Goal: Information Seeking & Learning: Learn about a topic

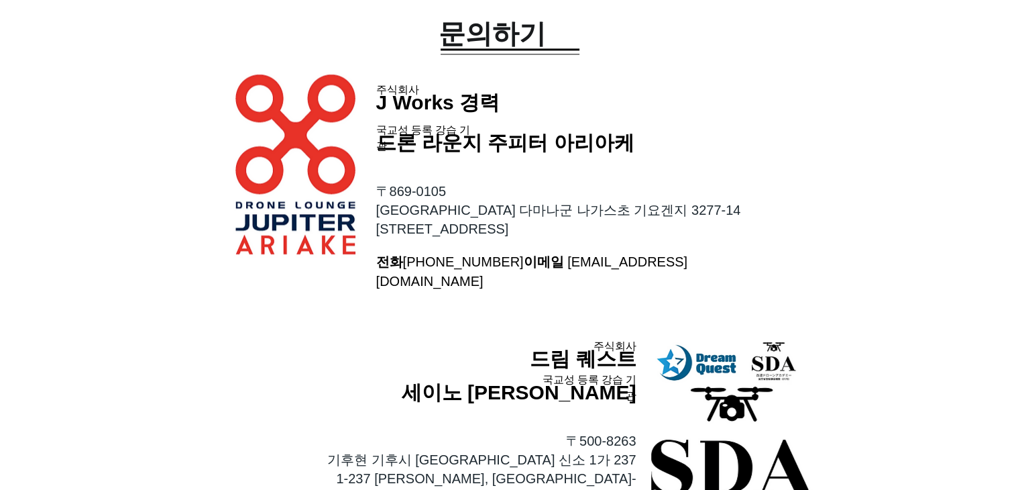
scroll to position [2147, 0]
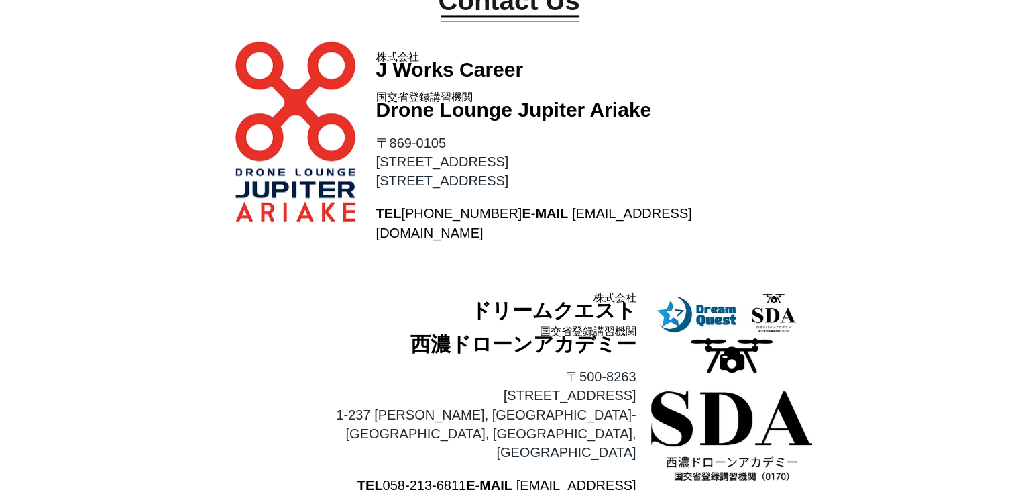
click at [554, 116] on span "Drone Lounge Jupiter Ariake" at bounding box center [514, 110] width 276 height 22
drag, startPoint x: 533, startPoint y: 111, endPoint x: 741, endPoint y: 116, distance: 208.0
click at [723, 115] on div "Contact Us J Works Career 株式会社 Drone Lounge Jupiter Ariake 国交省登録講習機関 〒869-0105 …" at bounding box center [510, 253] width 1020 height 582
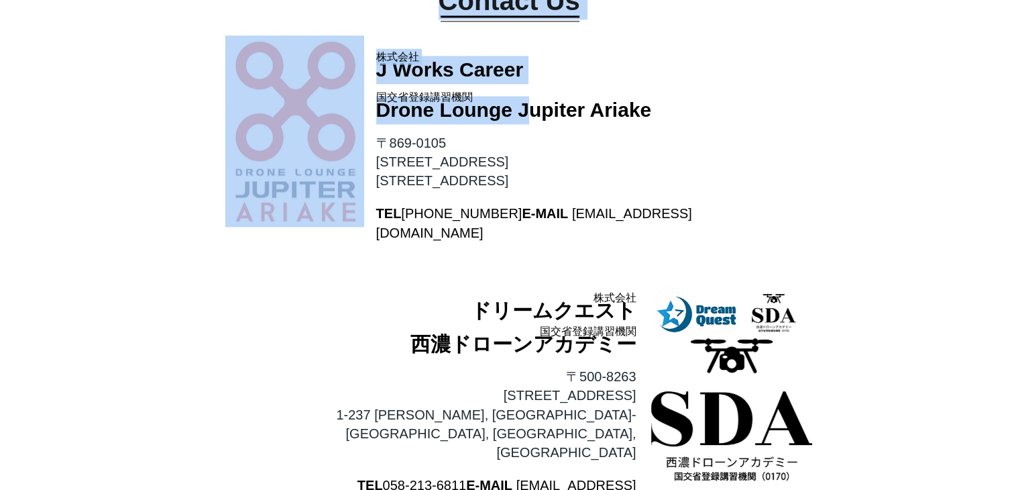
click at [742, 116] on div at bounding box center [510, 253] width 1020 height 582
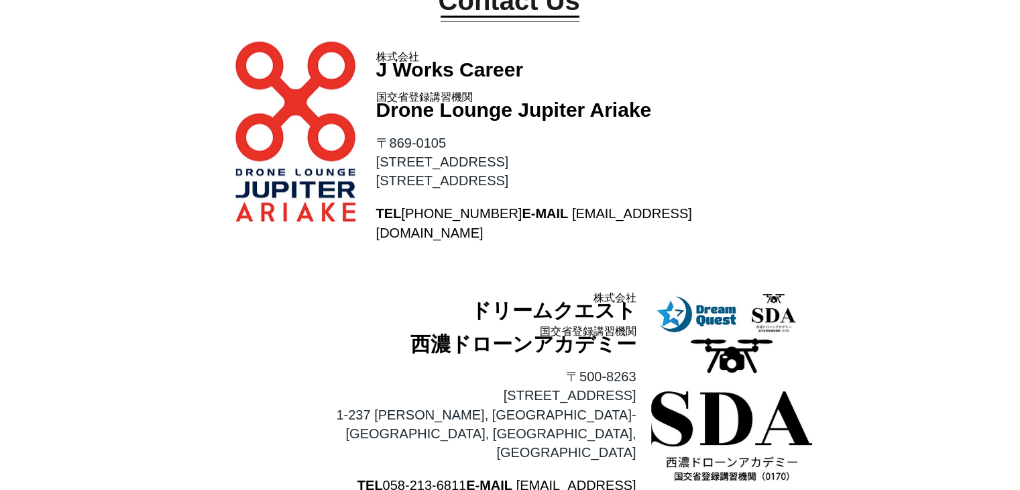
click at [727, 121] on div at bounding box center [510, 253] width 1020 height 582
drag, startPoint x: 599, startPoint y: 111, endPoint x: 491, endPoint y: 112, distance: 108.0
click at [505, 111] on span "Drone Lounge Jupiter Ariake" at bounding box center [514, 110] width 276 height 22
click at [415, 105] on span "国交省登録講習機関" at bounding box center [424, 97] width 97 height 16
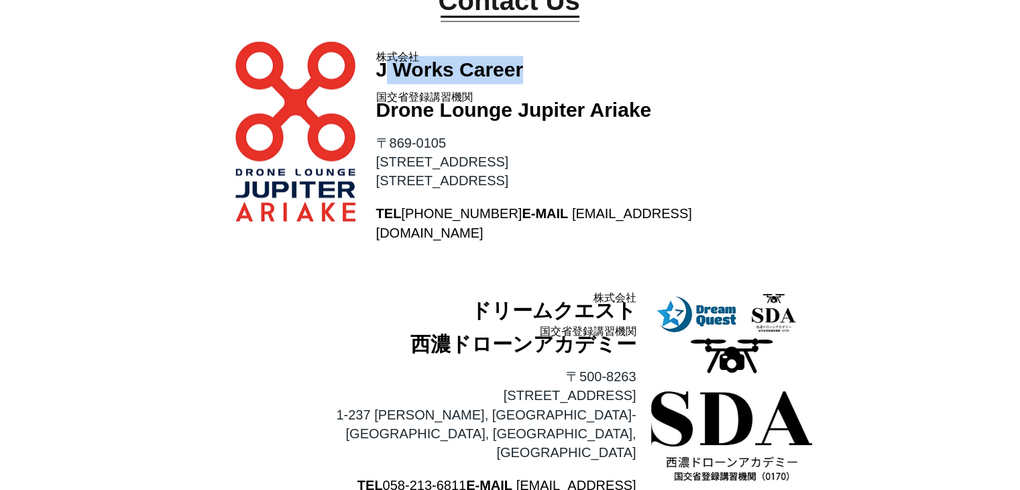
drag, startPoint x: 382, startPoint y: 70, endPoint x: 521, endPoint y: 79, distance: 139.8
click at [521, 79] on p "J Works Career" at bounding box center [467, 70] width 182 height 28
click at [497, 104] on span "Drone Lounge Jupiter Ariake" at bounding box center [514, 110] width 276 height 22
click at [499, 131] on div at bounding box center [510, 253] width 1020 height 582
click at [489, 303] on span "ドリームクエスト" at bounding box center [554, 310] width 166 height 22
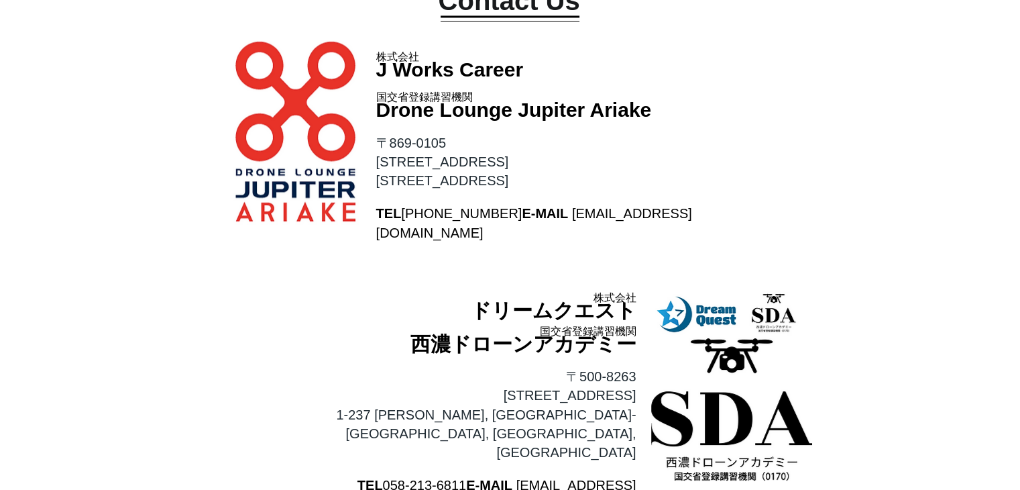
click at [379, 72] on span "J Works Career" at bounding box center [450, 69] width 148 height 22
drag, startPoint x: 558, startPoint y: 83, endPoint x: 549, endPoint y: 77, distance: 10.2
click at [549, 77] on p "J Works Career" at bounding box center [467, 70] width 182 height 28
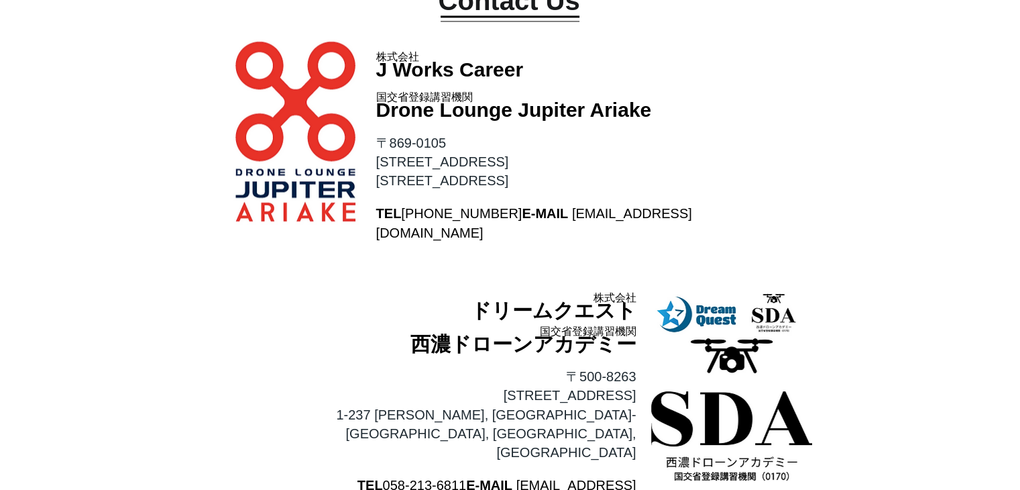
click at [549, 77] on p "J Works Career" at bounding box center [467, 70] width 182 height 28
click at [545, 76] on p "J Works Career" at bounding box center [467, 70] width 182 height 28
drag, startPoint x: 521, startPoint y: 72, endPoint x: 379, endPoint y: 82, distance: 141.9
click at [379, 82] on p "J Works Career" at bounding box center [467, 70] width 182 height 28
copy span "J Works Career"
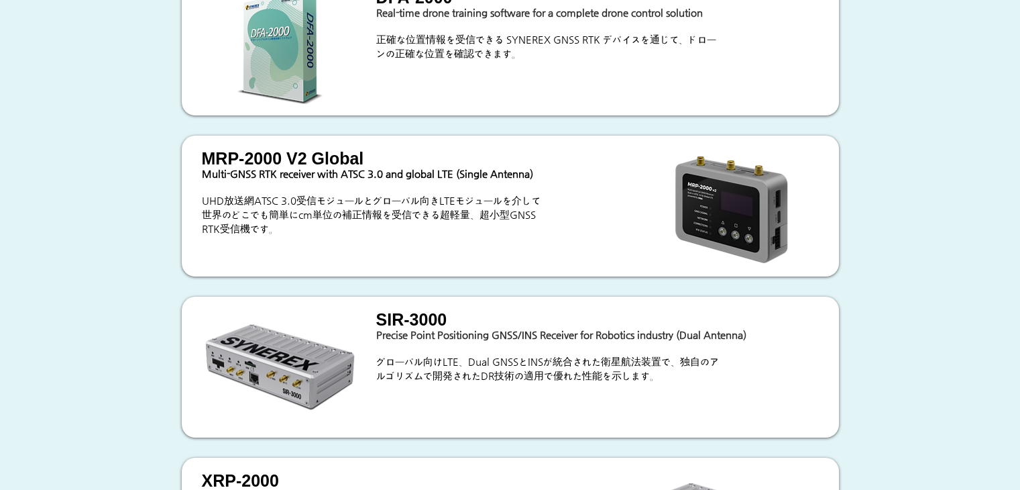
scroll to position [0, 0]
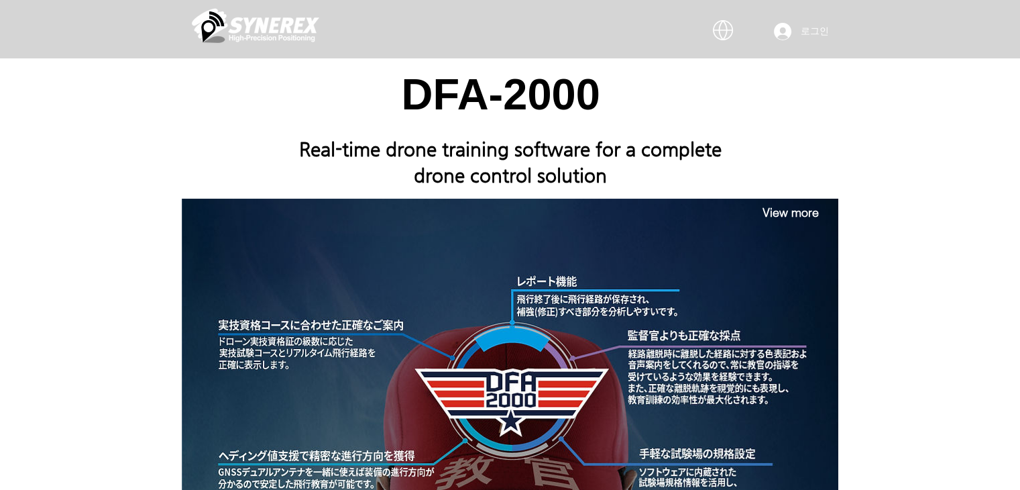
click at [274, 28] on img "main content" at bounding box center [255, 25] width 127 height 40
click at [290, 25] on img "main content" at bounding box center [255, 25] width 127 height 40
click at [727, 36] on div "main content" at bounding box center [738, 32] width 60 height 54
click at [747, 45] on icon "main content" at bounding box center [750, 47] width 6 height 6
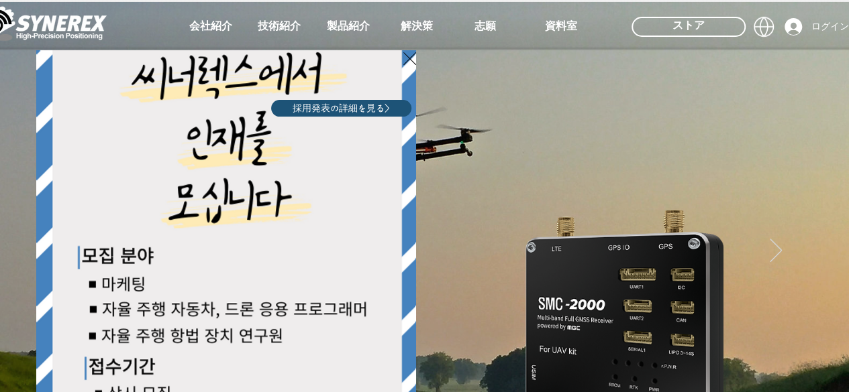
click at [337, 21] on div "LimX Dinamics" at bounding box center [424, 196] width 849 height 392
click at [337, 22] on div "LimX Dinamics" at bounding box center [424, 196] width 849 height 392
click at [341, 27] on div "LimX Dinamics" at bounding box center [424, 196] width 849 height 392
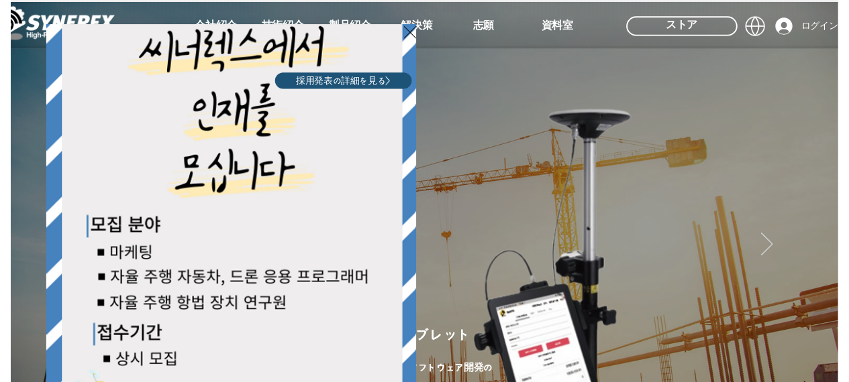
scroll to position [39, 0]
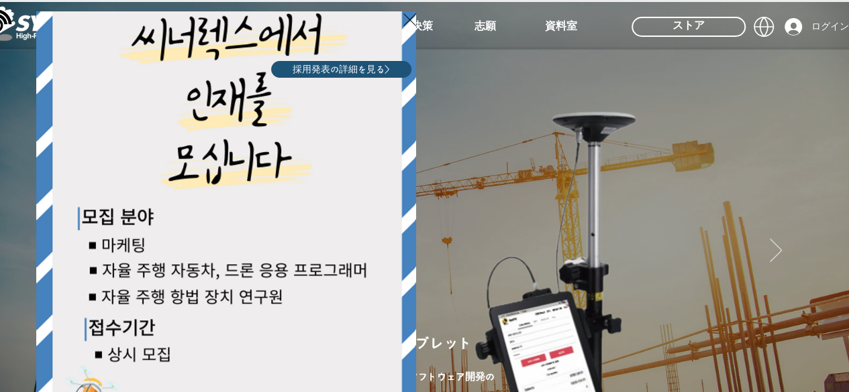
click at [407, 19] on icon "サイトに戻る" at bounding box center [409, 19] width 13 height 17
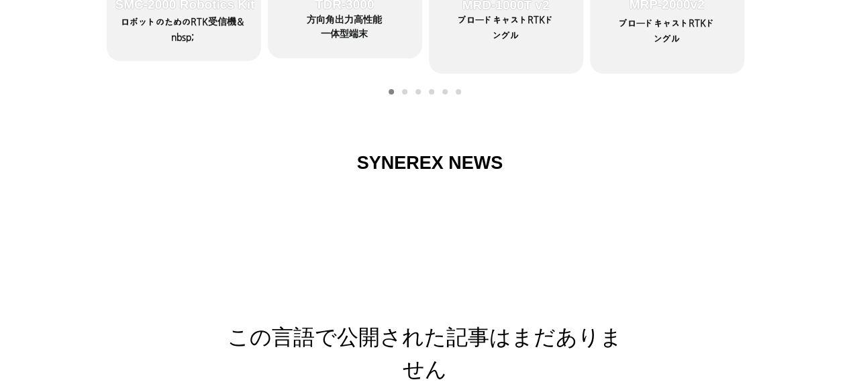
scroll to position [671, 0]
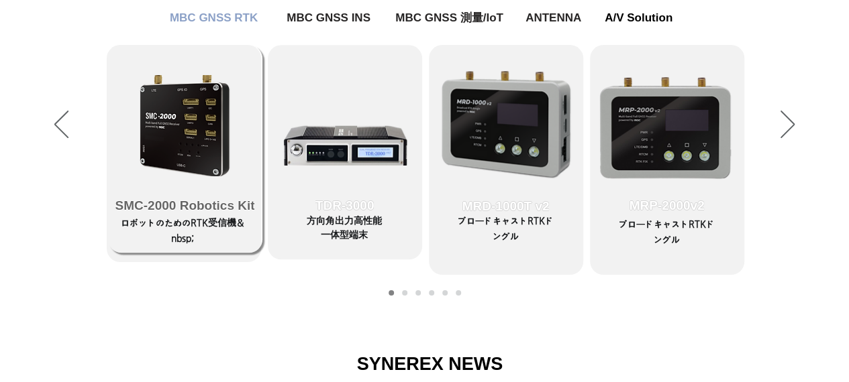
click at [193, 183] on span "SMC-2000 Robotics Kit" at bounding box center [185, 206] width 154 height 94
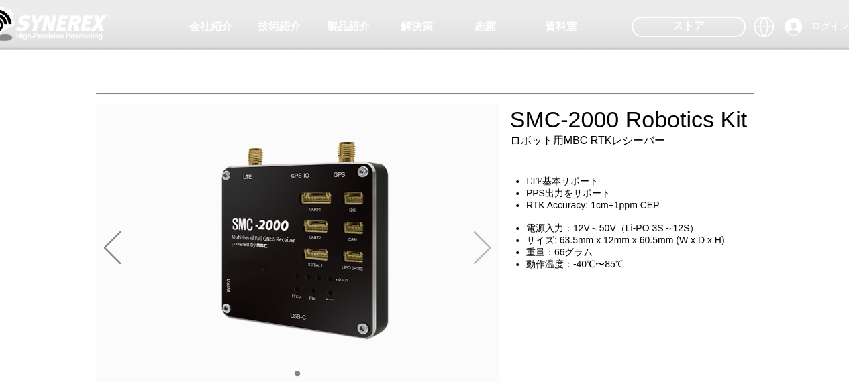
click at [480, 248] on icon "次へ" at bounding box center [482, 247] width 17 height 33
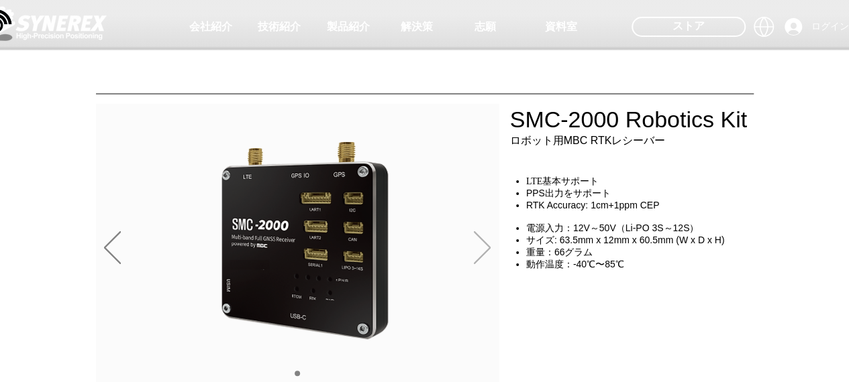
click at [480, 248] on icon "次へ" at bounding box center [482, 247] width 17 height 33
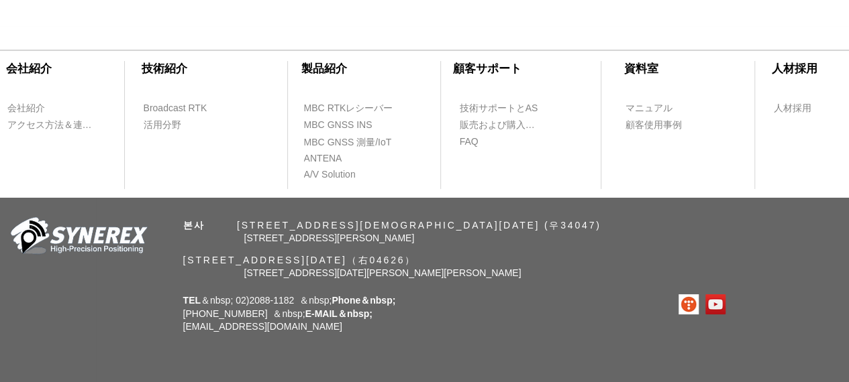
scroll to position [7610, 0]
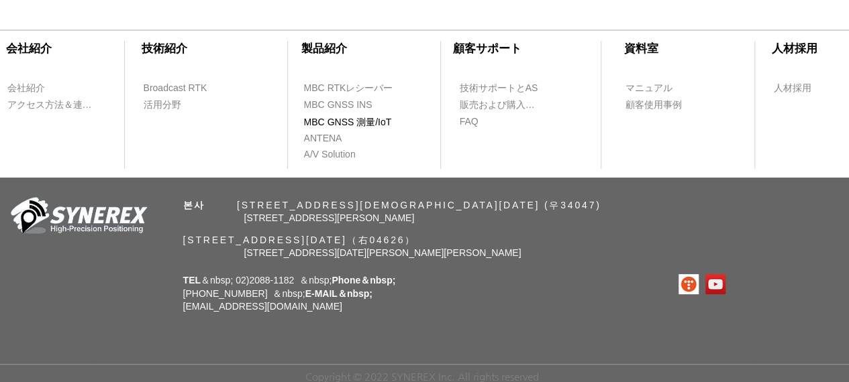
click at [342, 116] on span "MBC GNSS 測量/IoT" at bounding box center [348, 122] width 88 height 13
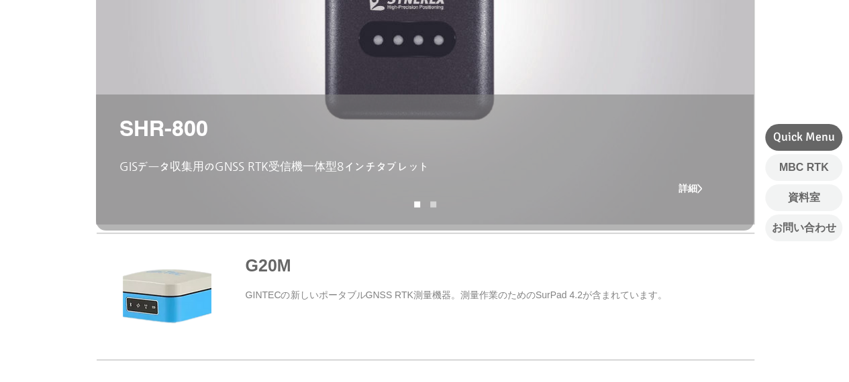
scroll to position [201, 0]
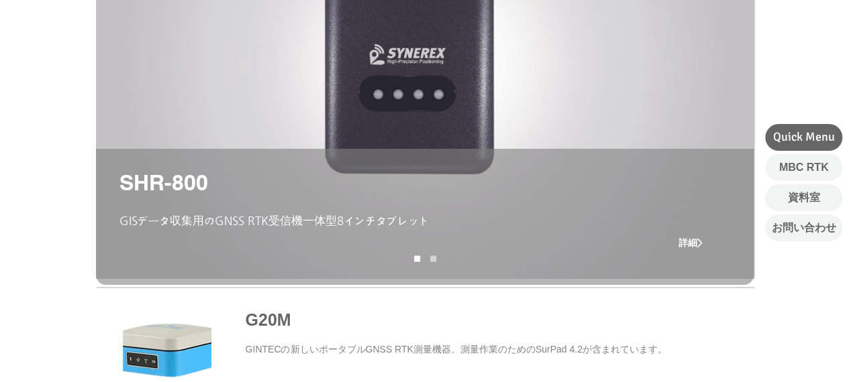
click at [432, 259] on link "SynRNK" at bounding box center [433, 259] width 6 height 6
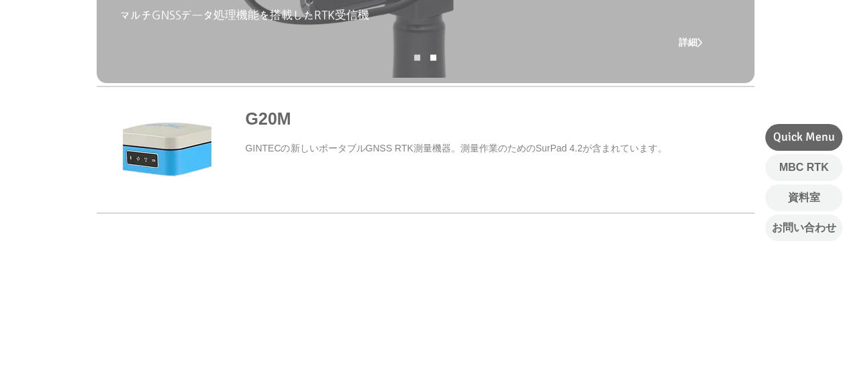
scroll to position [805, 0]
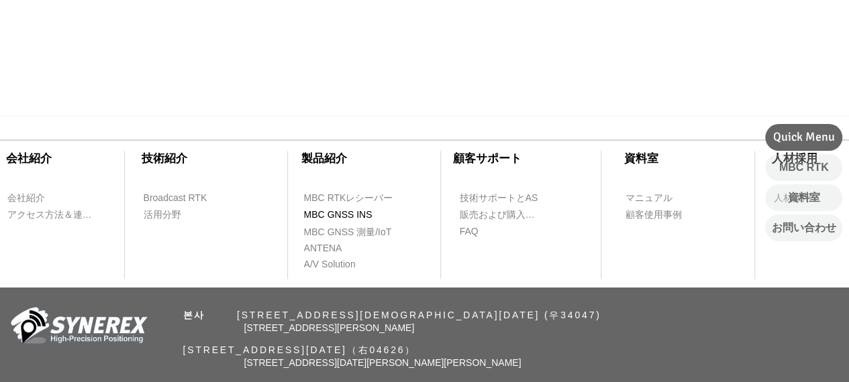
click at [322, 215] on span "MBC GNSS INS" at bounding box center [338, 215] width 68 height 13
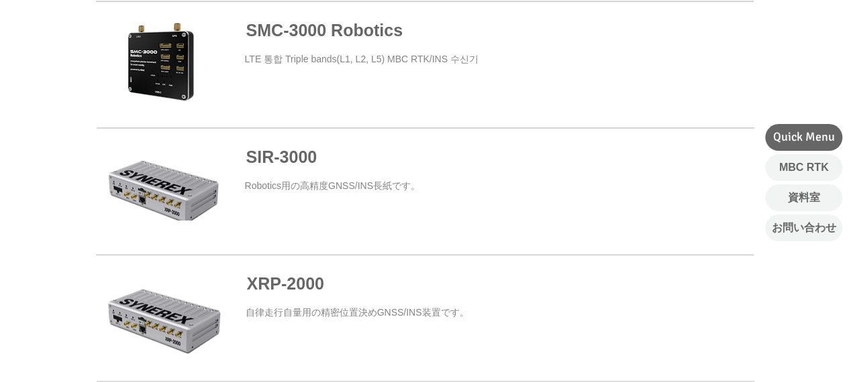
scroll to position [470, 0]
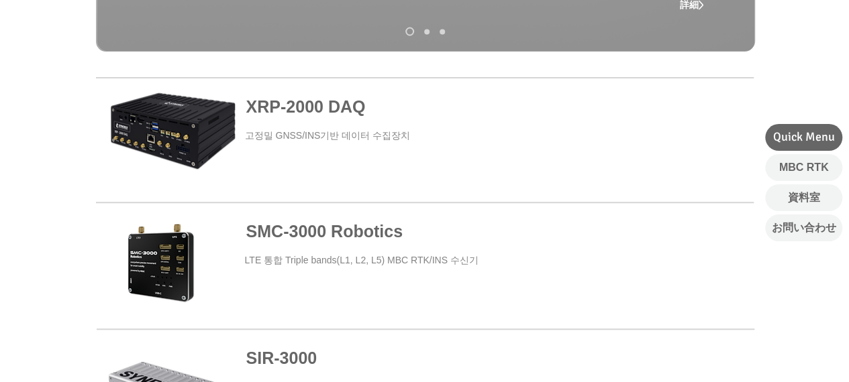
click at [306, 228] on span "SMC-3000 Robotics" at bounding box center [324, 231] width 156 height 19
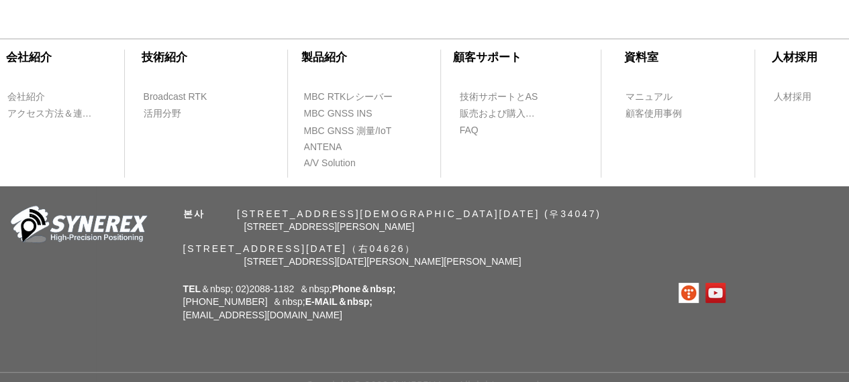
scroll to position [5435, 0]
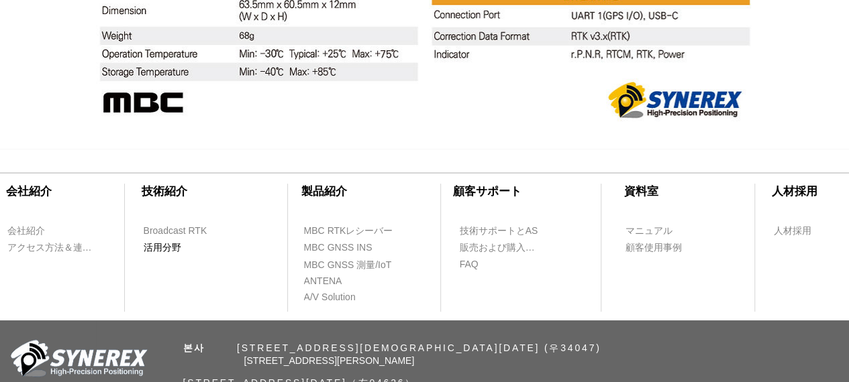
click at [164, 250] on span "活用分野" at bounding box center [163, 248] width 38 height 13
click at [169, 250] on span "活用分野" at bounding box center [163, 248] width 38 height 13
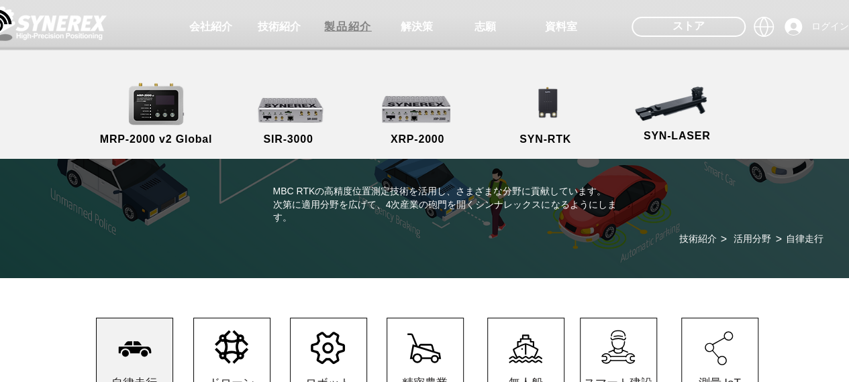
click at [346, 27] on span "製品紹介" at bounding box center [347, 27] width 47 height 14
